Goal: Check status

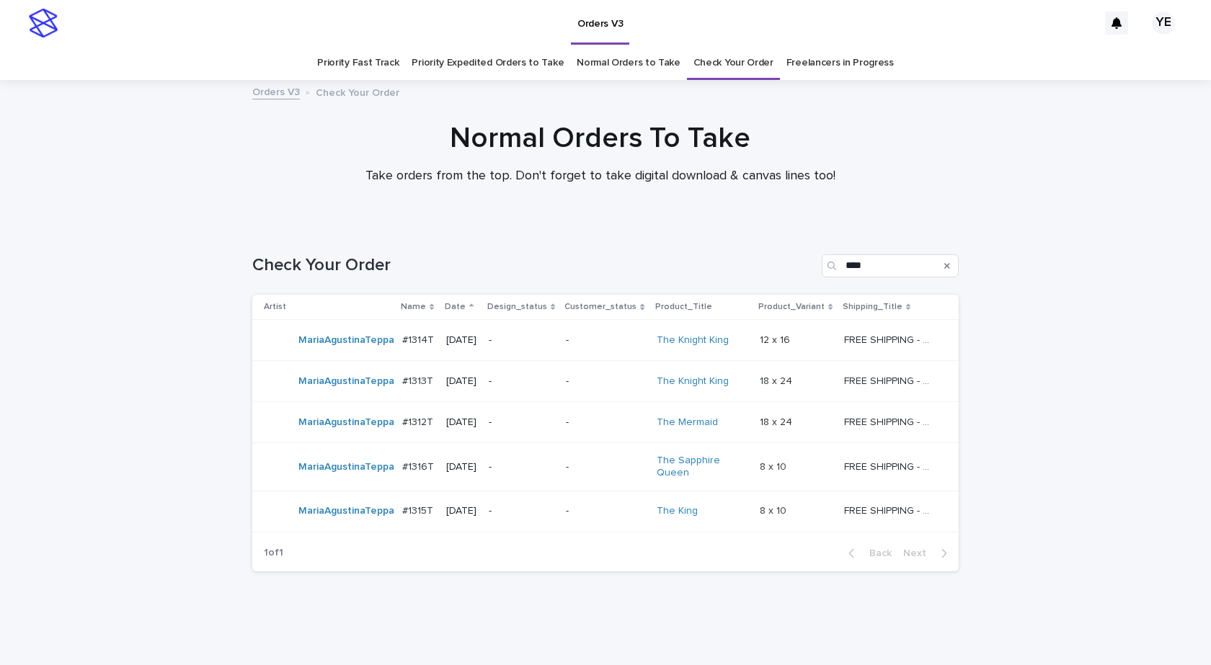
scroll to position [31, 0]
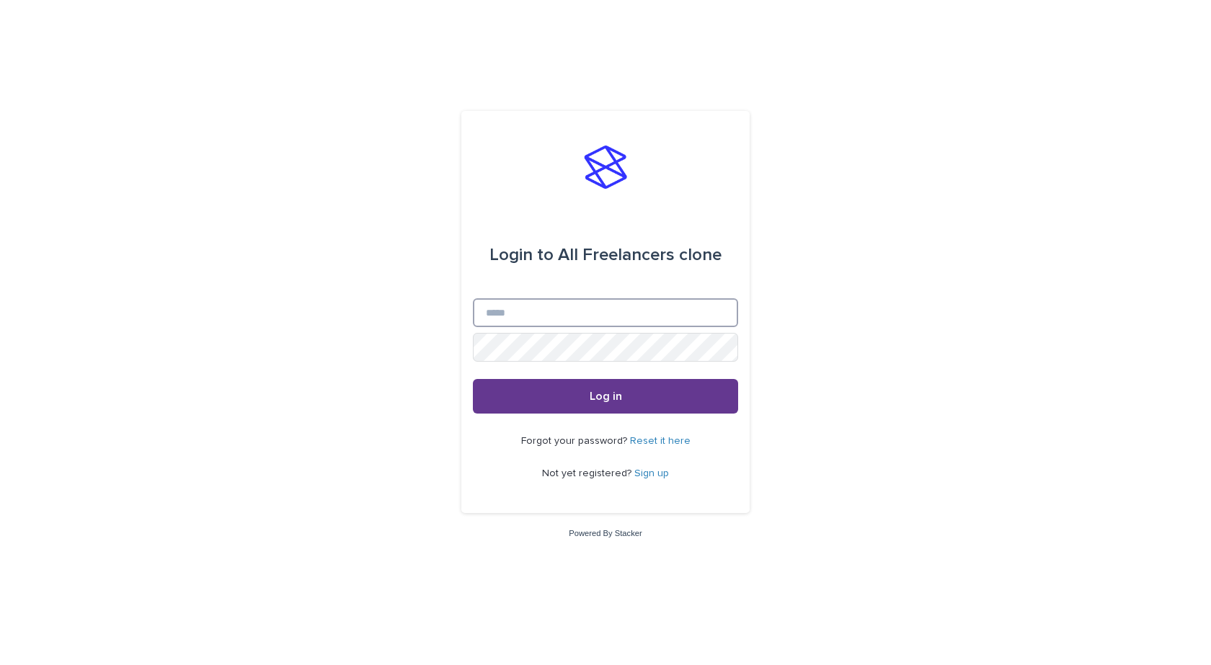
type input "**********"
click at [589, 397] on button "Log in" at bounding box center [605, 396] width 265 height 35
